Goal: Task Accomplishment & Management: Complete application form

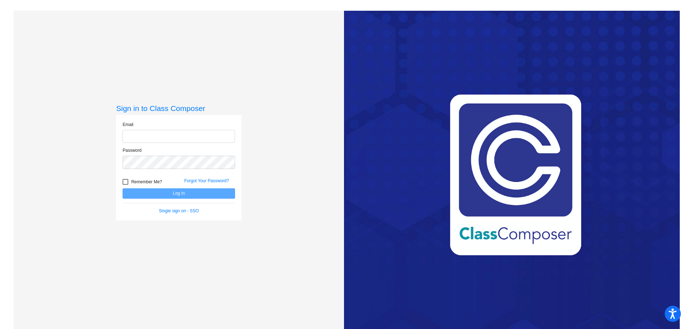
type input "[EMAIL_ADDRESS][DOMAIN_NAME]"
click at [208, 191] on button "Log In" at bounding box center [179, 193] width 112 height 10
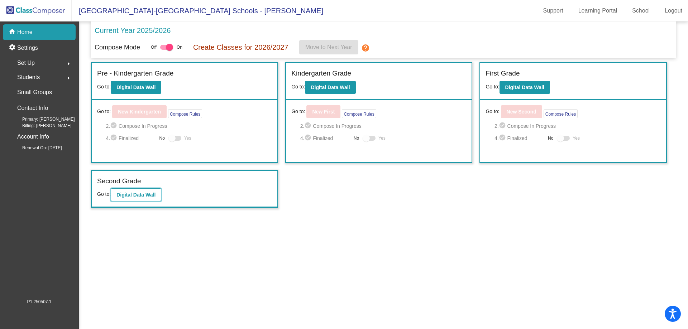
click at [132, 192] on b "Digital Data Wall" at bounding box center [135, 195] width 39 height 6
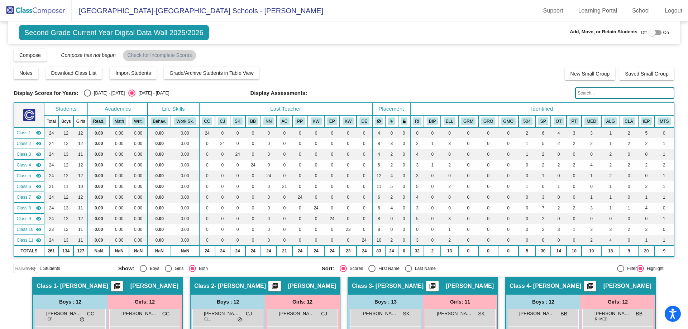
click at [28, 270] on span "Hallway" at bounding box center [22, 268] width 15 height 6
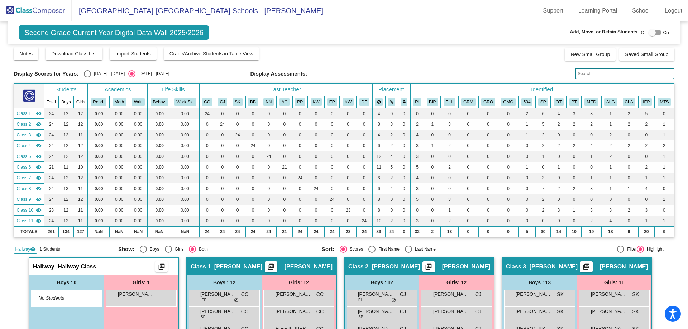
scroll to position [36, 0]
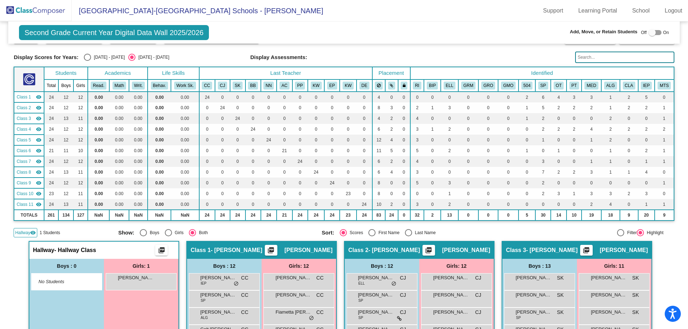
click at [653, 32] on div at bounding box center [654, 32] width 13 height 5
checkbox input "true"
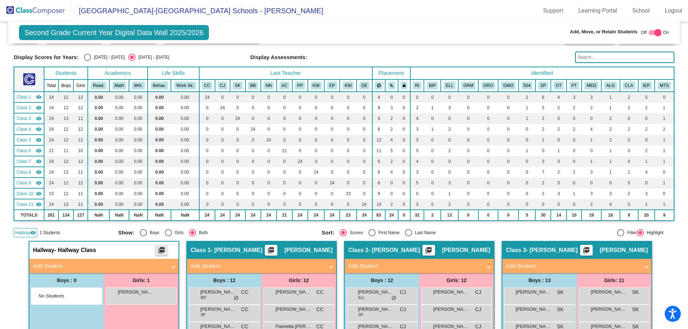
click at [162, 251] on mat-icon "picture_as_pdf" at bounding box center [161, 252] width 9 height 10
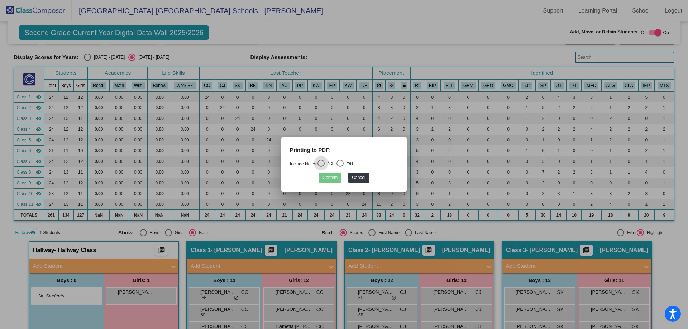
click at [368, 172] on div "Confirm Cancel" at bounding box center [344, 176] width 108 height 14
click at [367, 176] on button "Cancel" at bounding box center [358, 178] width 20 height 10
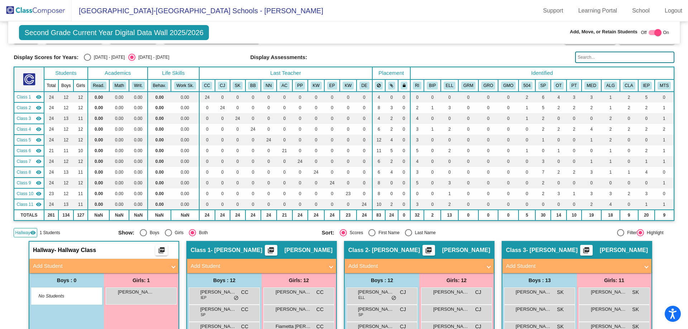
click at [172, 268] on span at bounding box center [173, 266] width 3 height 8
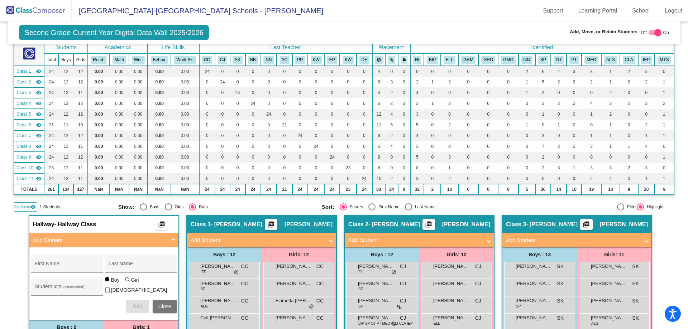
scroll to position [72, 0]
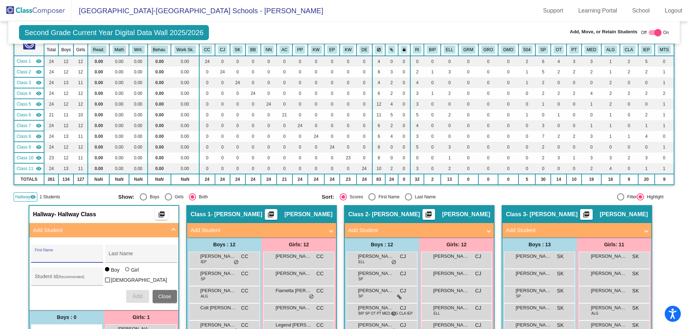
click at [69, 257] on input "First Name" at bounding box center [67, 257] width 64 height 6
click at [75, 250] on div "First Name" at bounding box center [67, 256] width 64 height 15
type input "F"
type input "Draven"
click at [151, 253] on div "Last Name" at bounding box center [141, 256] width 64 height 15
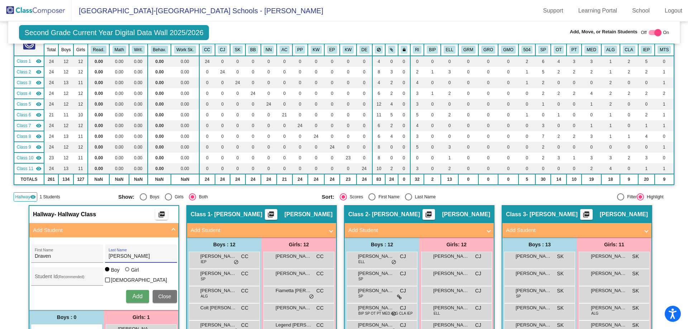
type input "[PERSON_NAME]"
click at [138, 293] on span "Add" at bounding box center [137, 296] width 10 height 6
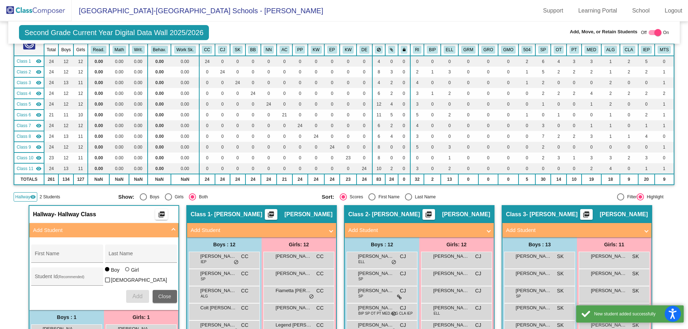
click at [164, 298] on span "Close" at bounding box center [164, 297] width 13 height 6
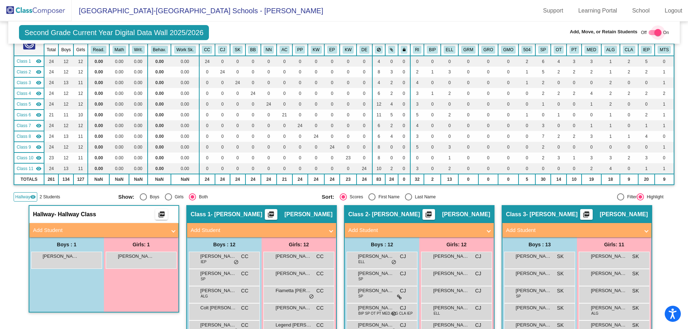
click at [657, 31] on div at bounding box center [657, 32] width 7 height 7
checkbox input "false"
